Goal: Task Accomplishment & Management: Complete application form

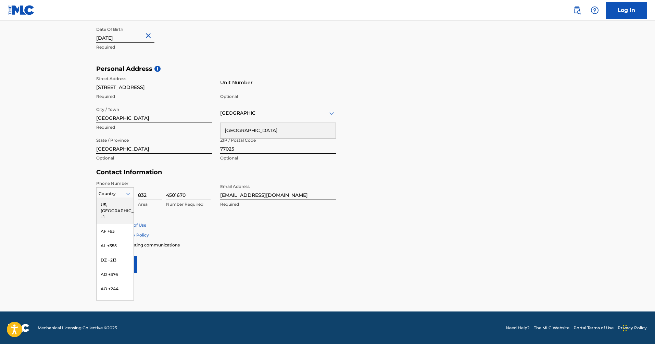
click at [129, 195] on icon at bounding box center [128, 194] width 6 height 6
click at [97, 224] on div "AF +93" at bounding box center [115, 231] width 37 height 14
click at [112, 195] on div at bounding box center [115, 194] width 37 height 8
click at [77, 225] on main "The MLC uses identity verification before a user is registered to comply with K…" at bounding box center [327, 70] width 655 height 482
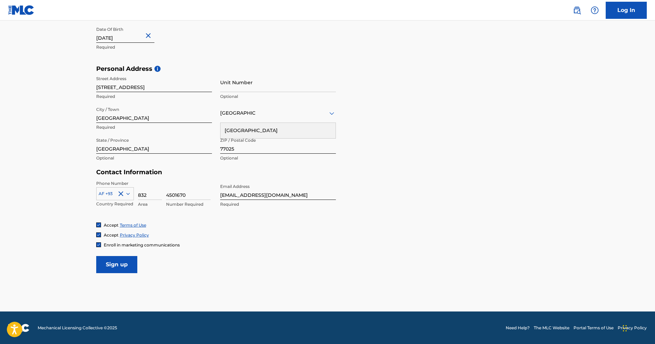
click at [129, 194] on icon at bounding box center [128, 194] width 6 height 6
type input "1"
type input "[GEOGRAPHIC_DATA]"
drag, startPoint x: 299, startPoint y: 84, endPoint x: 201, endPoint y: 85, distance: 98.0
click at [200, 85] on div "Street Address [STREET_ADDRESS][GEOGRAPHIC_DATA] Unit Number must contain at mo…" at bounding box center [216, 119] width 240 height 92
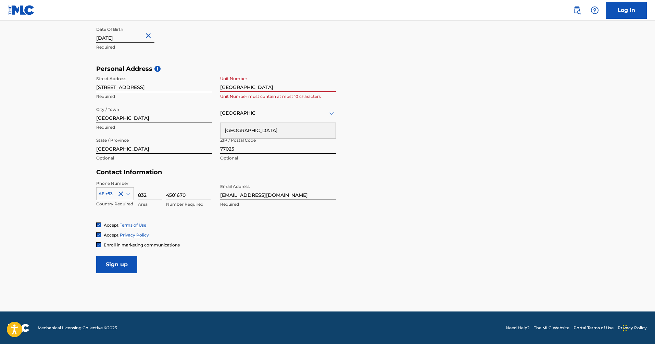
drag, startPoint x: 294, startPoint y: 87, endPoint x: 158, endPoint y: 87, distance: 135.7
click at [158, 87] on div "Street Address [STREET_ADDRESS][GEOGRAPHIC_DATA] Unit Number must contain at mo…" at bounding box center [216, 119] width 240 height 92
click at [129, 195] on icon at bounding box center [128, 194] width 6 height 6
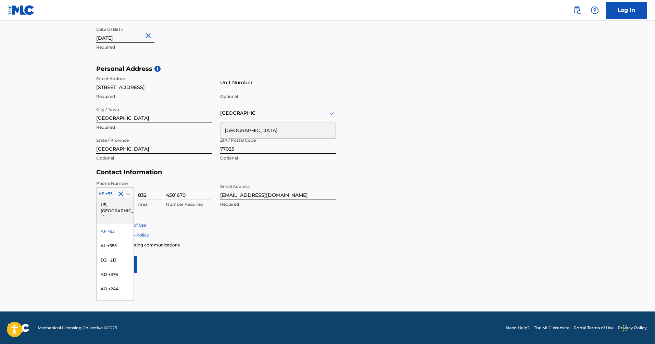
click at [89, 197] on div "The MLC uses identity verification before a user is registered to comply with K…" at bounding box center [328, 74] width 480 height 397
click at [109, 194] on div at bounding box center [115, 194] width 37 height 8
click at [124, 191] on div at bounding box center [115, 194] width 37 height 8
type input "+1"
click at [122, 202] on div "US, [GEOGRAPHIC_DATA] +1" at bounding box center [115, 211] width 37 height 27
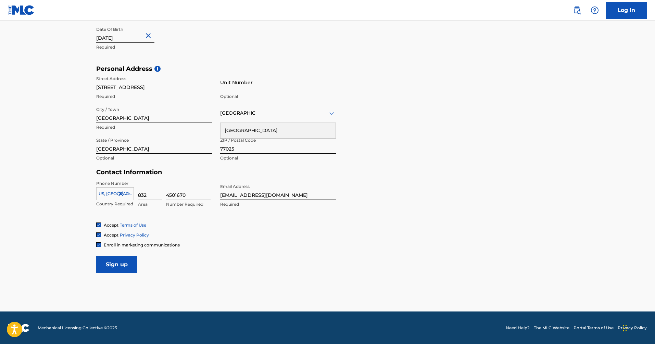
click at [400, 137] on div "Personal Address i Street Address [STREET_ADDRESS] Number Optional City / Town …" at bounding box center [327, 117] width 463 height 104
click at [110, 267] on input "Sign up" at bounding box center [116, 264] width 41 height 17
click at [125, 269] on input "Sign up" at bounding box center [116, 264] width 41 height 17
click at [283, 276] on main "The MLC uses identity verification before a user is registered to comply with K…" at bounding box center [327, 70] width 655 height 482
click at [242, 114] on div "[GEOGRAPHIC_DATA]" at bounding box center [278, 113] width 116 height 9
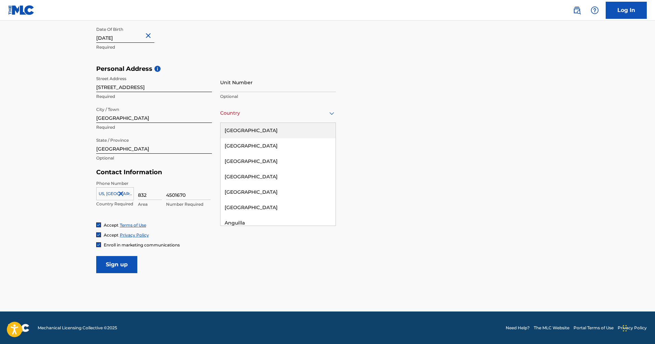
type input "[GEOGRAPHIC_DATA]"
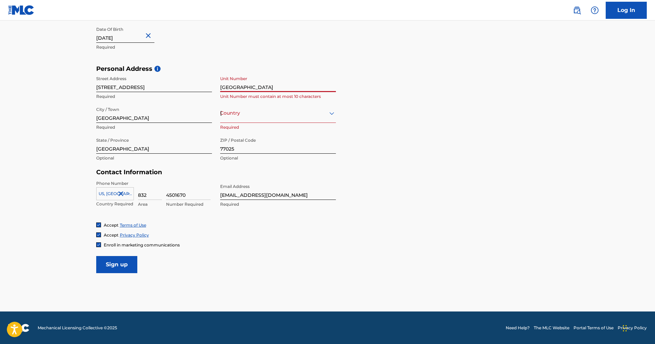
drag, startPoint x: 299, startPoint y: 87, endPoint x: 204, endPoint y: 77, distance: 95.8
click at [204, 77] on div "Street Address [STREET_ADDRESS][GEOGRAPHIC_DATA] Unit [GEOGRAPHIC_DATA] Unit Nu…" at bounding box center [216, 119] width 240 height 92
click at [246, 111] on div "[GEOGRAPHIC_DATA]" at bounding box center [278, 113] width 116 height 9
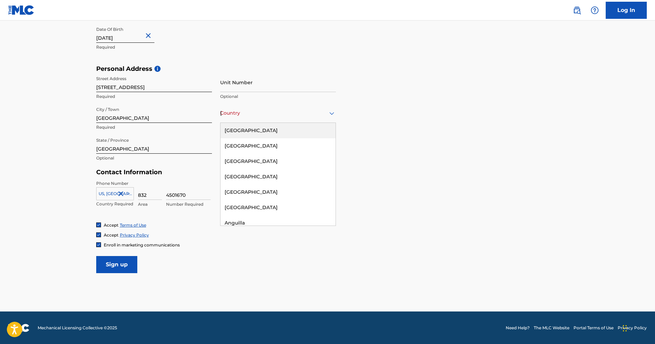
click at [260, 130] on div "[GEOGRAPHIC_DATA]" at bounding box center [278, 130] width 115 height 15
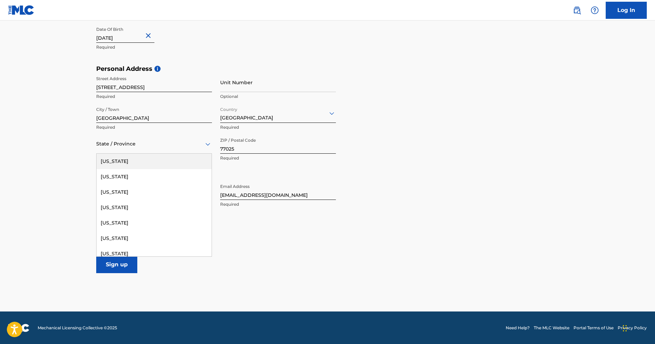
click at [127, 150] on div "State / Province" at bounding box center [154, 144] width 116 height 20
type input "[GEOGRAPHIC_DATA]"
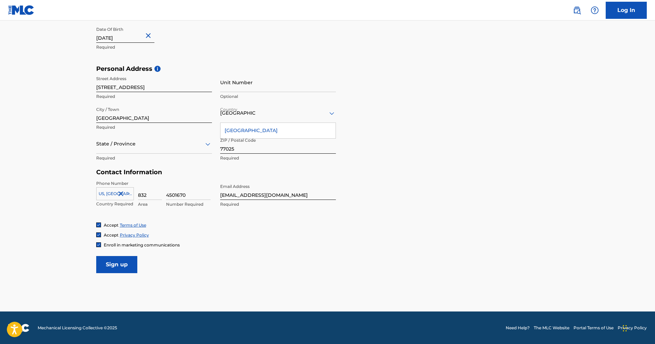
click at [371, 131] on div "Personal Address i Street Address [STREET_ADDRESS][GEOGRAPHIC_DATA] Unit Number…" at bounding box center [327, 117] width 463 height 104
click at [155, 147] on div at bounding box center [154, 144] width 116 height 9
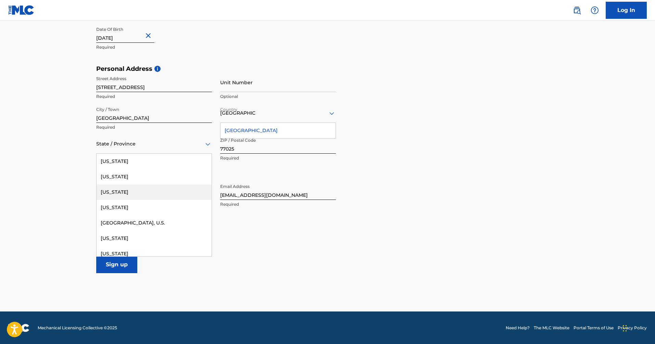
scroll to position [707, 0]
click at [128, 196] on div "[US_STATE]" at bounding box center [154, 194] width 115 height 15
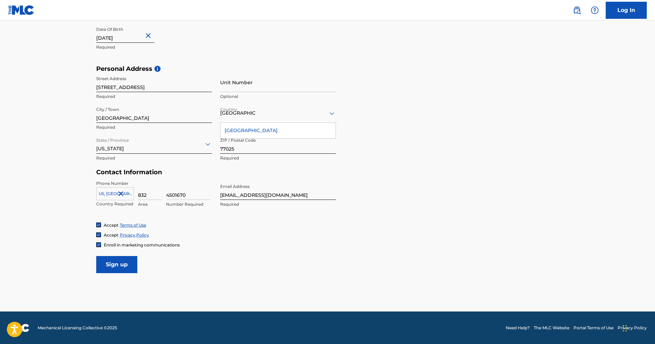
click at [272, 129] on div "[GEOGRAPHIC_DATA]" at bounding box center [278, 130] width 115 height 15
click at [380, 142] on div "Personal Address i Street Address [STREET_ADDRESS] Number Optional City / Town …" at bounding box center [327, 117] width 463 height 104
click at [120, 264] on input "Sign up" at bounding box center [116, 264] width 41 height 17
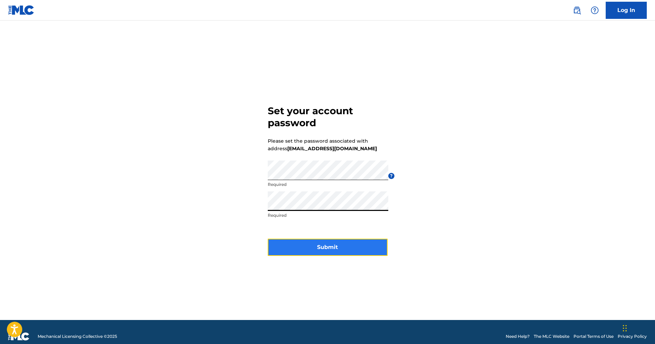
click at [284, 244] on button "Submit" at bounding box center [328, 246] width 120 height 17
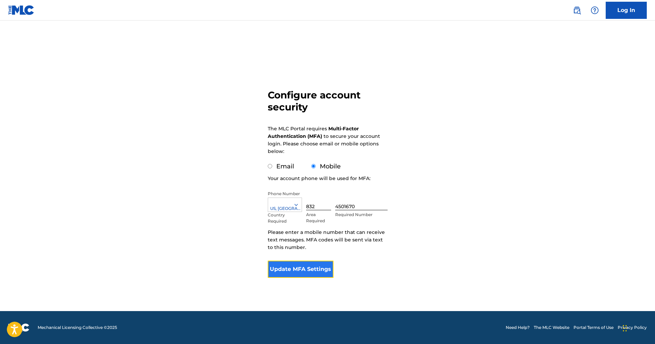
click at [316, 269] on button "Update MFA Settings" at bounding box center [301, 268] width 66 height 17
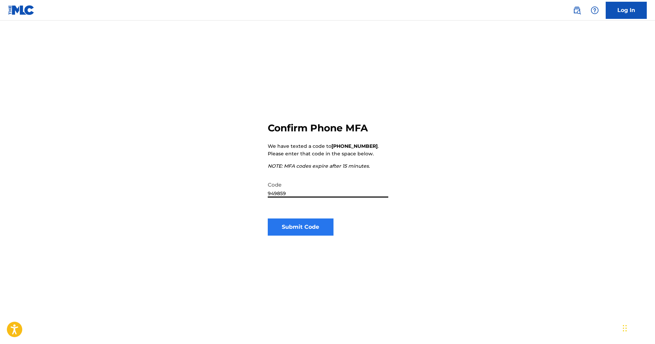
type input "949859"
click at [305, 232] on button "Submit Code" at bounding box center [301, 226] width 66 height 17
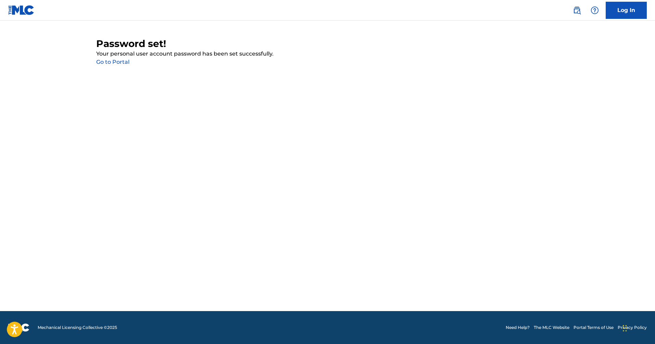
click at [119, 63] on link "Go to Portal" at bounding box center [112, 62] width 33 height 7
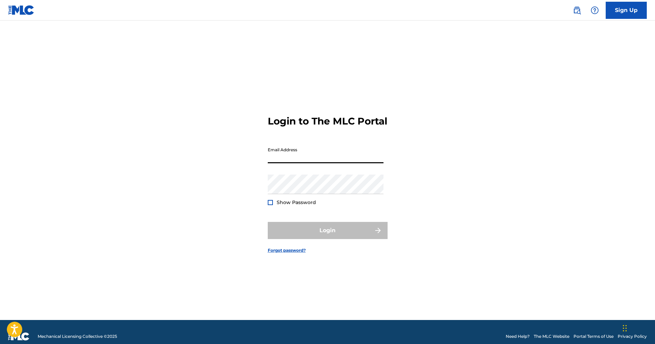
click at [319, 156] on input "Email Address" at bounding box center [326, 154] width 116 height 20
type input "[EMAIL_ADDRESS][DOMAIN_NAME]"
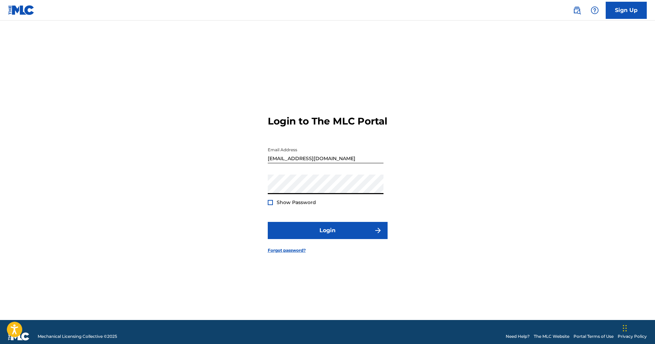
click at [268, 205] on div "Show Password" at bounding box center [292, 202] width 48 height 7
click at [268, 205] on div at bounding box center [270, 202] width 5 height 5
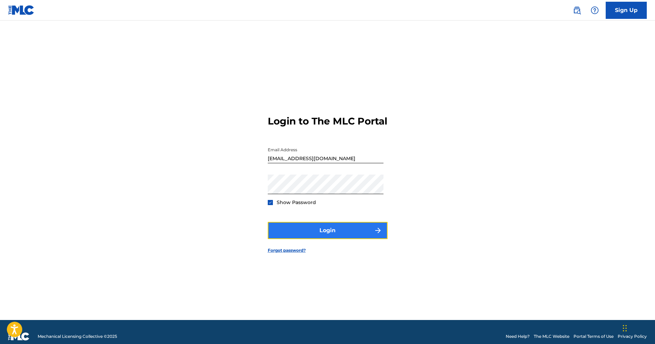
click at [284, 233] on button "Login" at bounding box center [328, 230] width 120 height 17
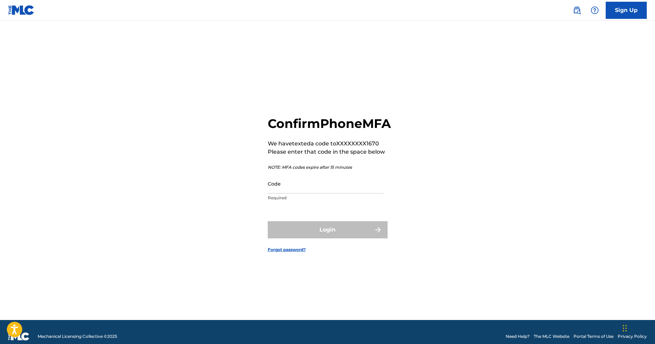
click at [324, 193] on input "Code" at bounding box center [326, 184] width 116 height 20
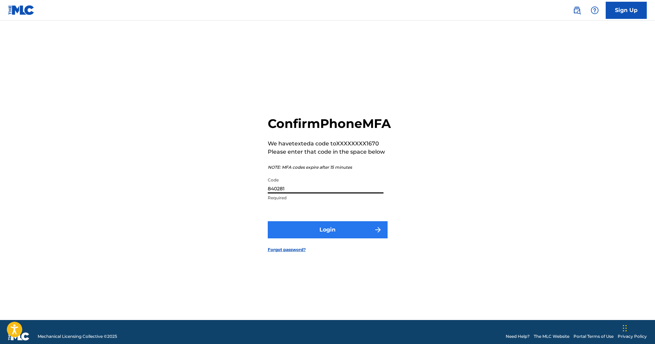
type input "840281"
click at [284, 238] on button "Login" at bounding box center [328, 229] width 120 height 17
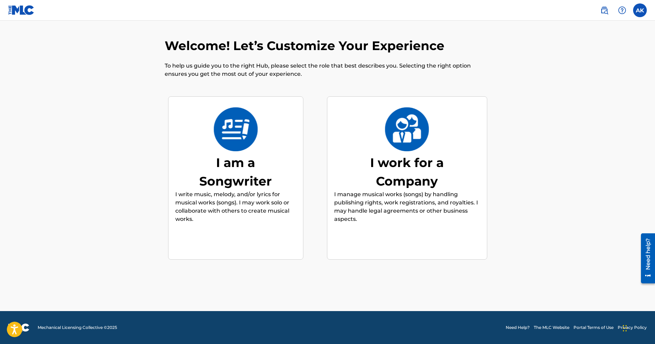
click at [219, 161] on div "I am a Songwriter" at bounding box center [235, 171] width 103 height 37
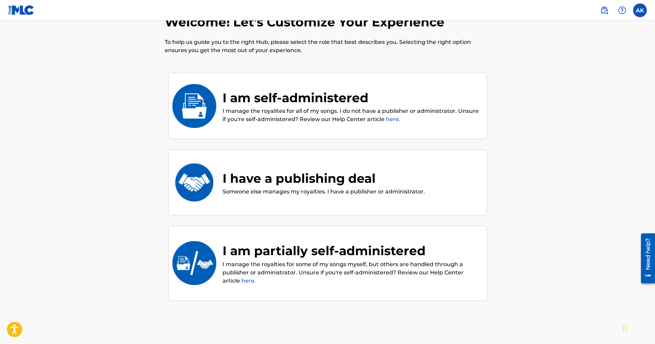
scroll to position [25, 0]
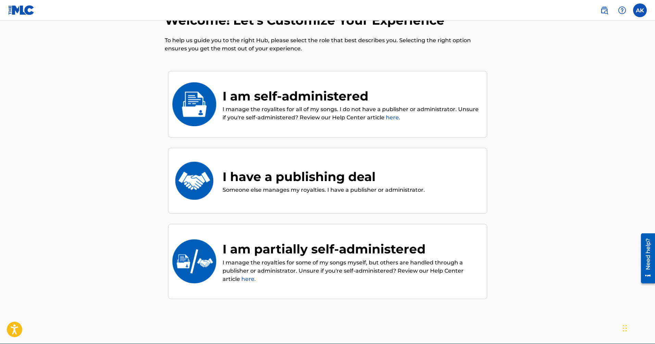
click at [299, 93] on div "I am self-administered" at bounding box center [352, 96] width 258 height 18
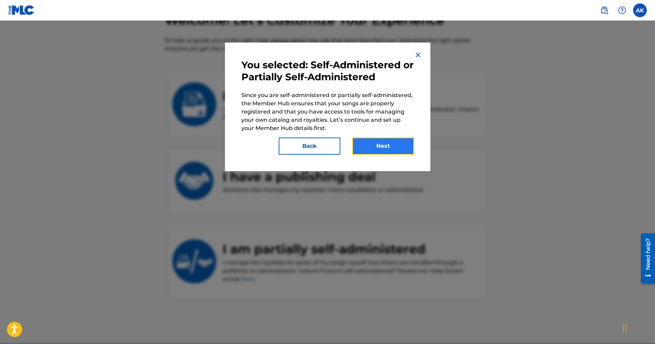
click at [384, 145] on button "Next" at bounding box center [383, 145] width 62 height 17
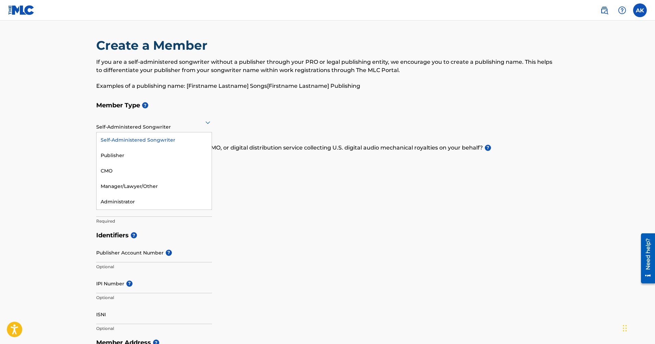
click at [173, 121] on div at bounding box center [154, 122] width 116 height 9
click at [255, 94] on div "Create a Member If you are a self-administered songwriter without a publisher t…" at bounding box center [327, 68] width 463 height 60
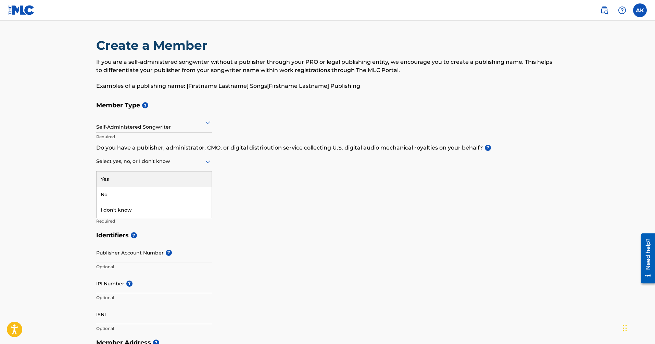
click at [188, 161] on div at bounding box center [154, 161] width 116 height 9
click at [154, 212] on div "I don't know" at bounding box center [154, 209] width 115 height 15
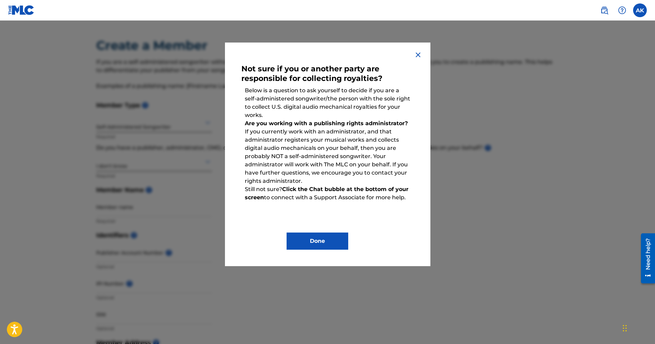
click at [417, 56] on img at bounding box center [418, 55] width 8 height 8
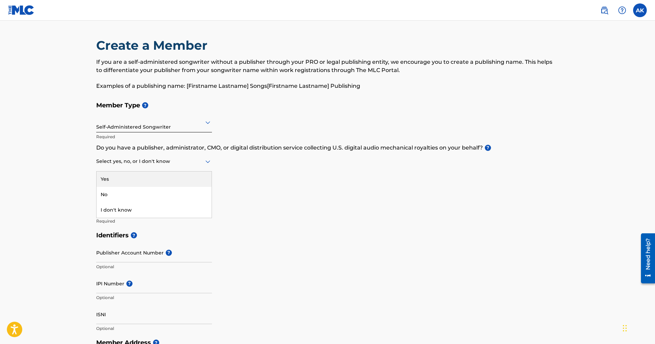
click at [193, 165] on div at bounding box center [154, 161] width 116 height 9
click at [184, 190] on div "No" at bounding box center [154, 194] width 115 height 15
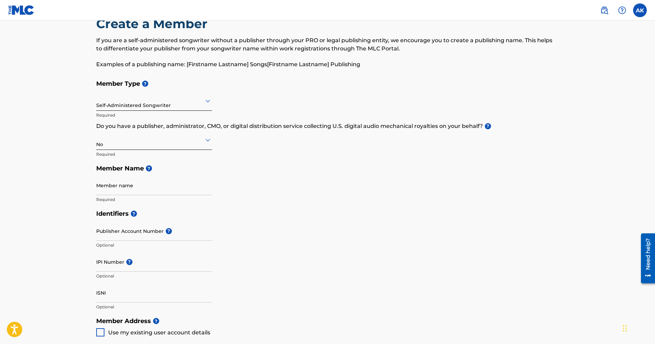
scroll to position [22, 0]
click at [171, 191] on input "Member name" at bounding box center [154, 185] width 116 height 20
type input "Alex Karni"
click at [111, 235] on input "Publisher Account Number ?" at bounding box center [154, 231] width 116 height 20
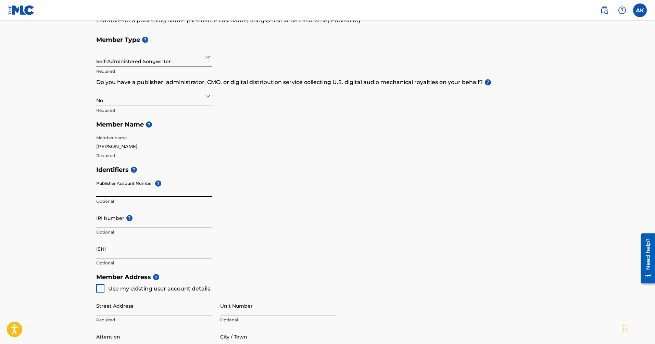
scroll to position [71, 0]
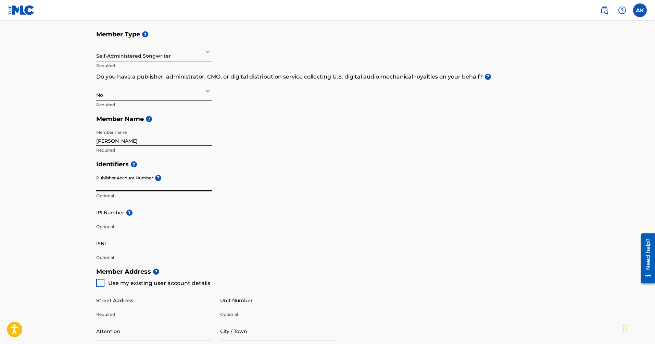
click at [140, 189] on input "Publisher Account Number ?" at bounding box center [154, 182] width 116 height 20
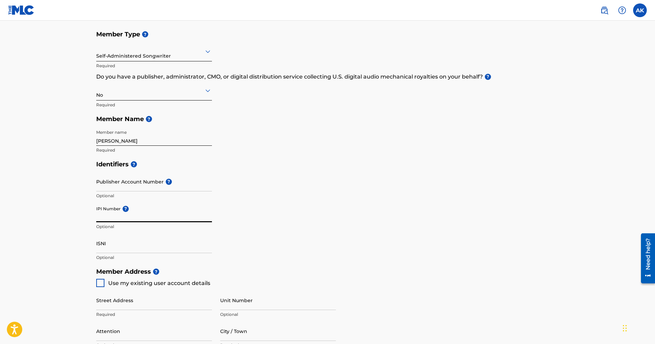
click at [192, 215] on input "IPI Number ?" at bounding box center [154, 212] width 116 height 20
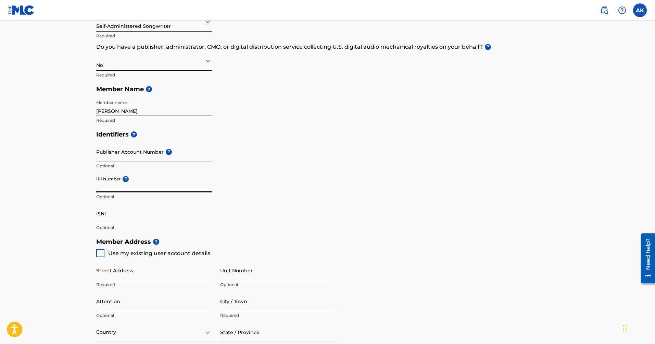
scroll to position [106, 0]
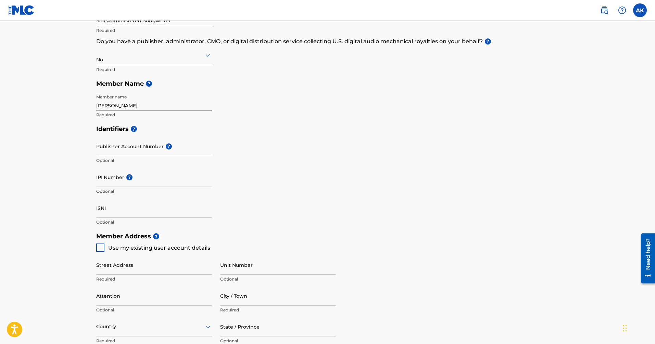
click at [57, 223] on main "Create a Member If you are a self-administered songwriter without a publisher t…" at bounding box center [327, 221] width 655 height 615
click at [101, 210] on input "ISNI" at bounding box center [154, 208] width 116 height 20
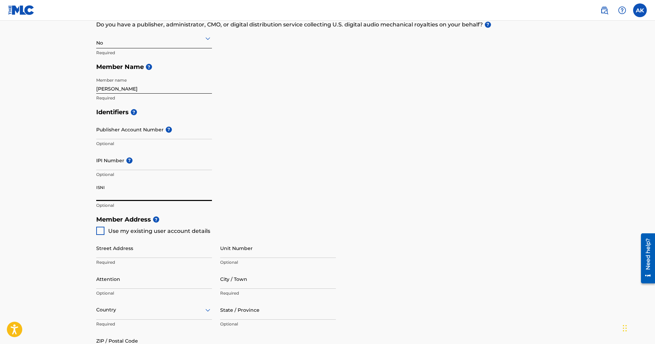
scroll to position [130, 0]
